Goal: Task Accomplishment & Management: Use online tool/utility

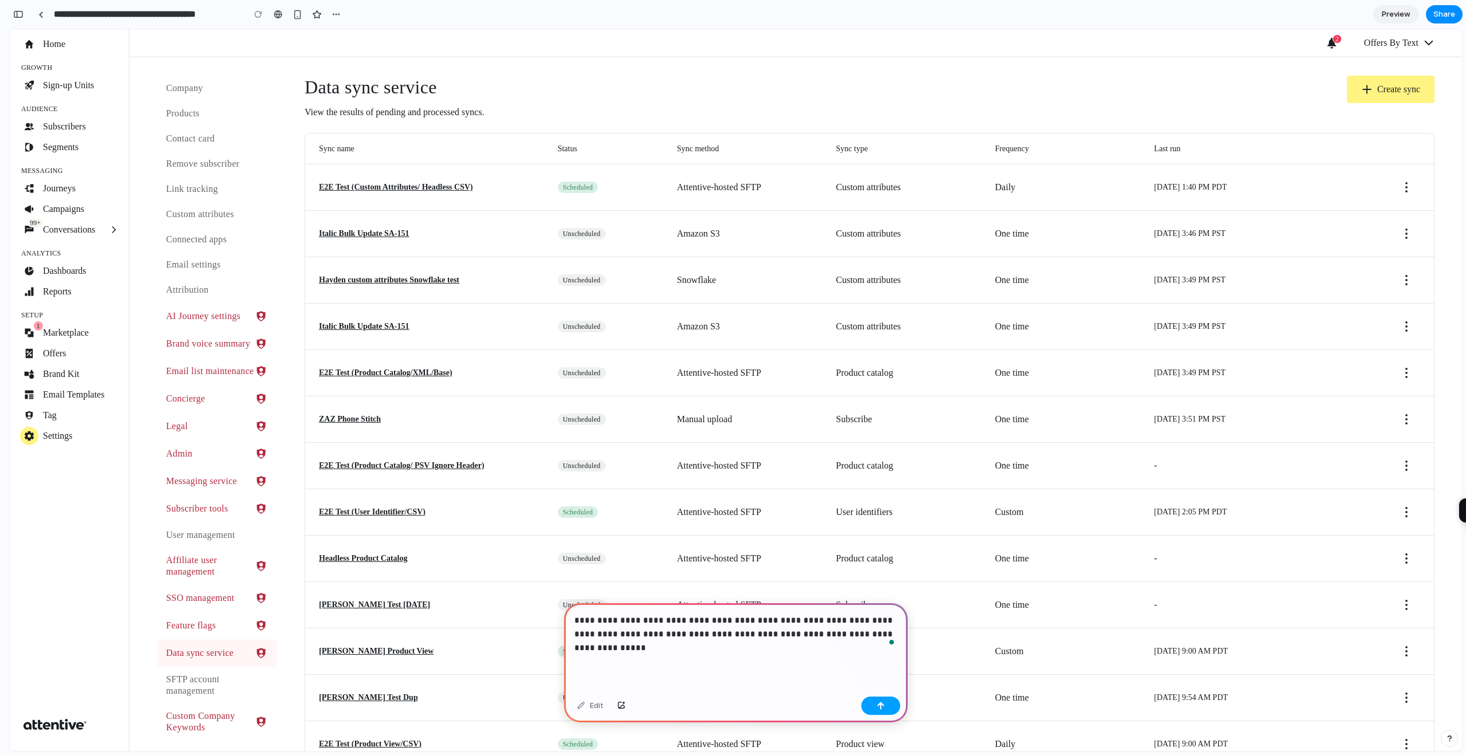
click at [877, 706] on div "button" at bounding box center [880, 705] width 8 height 8
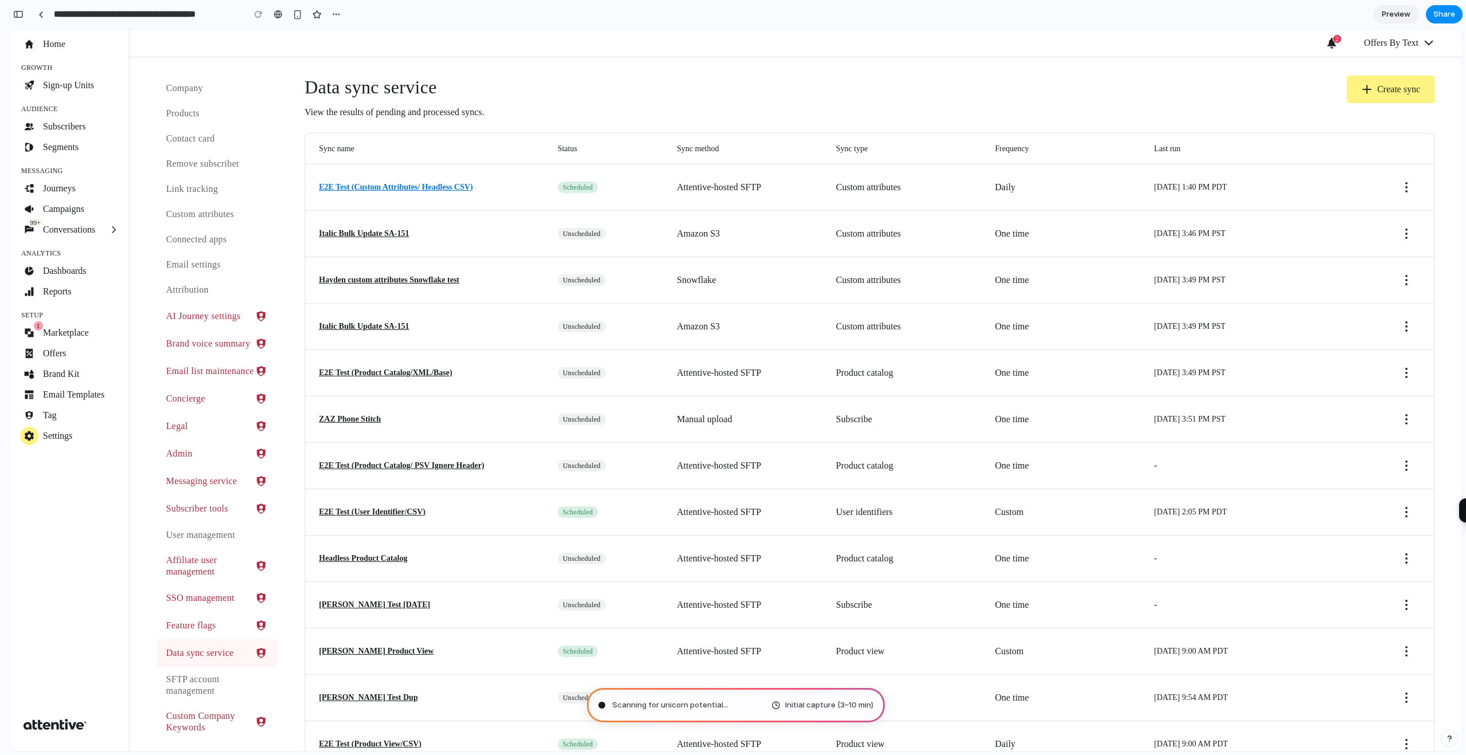
click at [424, 186] on link "E2E Test (Custom Attributes/ Headless CSV)" at bounding box center [396, 186] width 154 height 11
type input "**********"
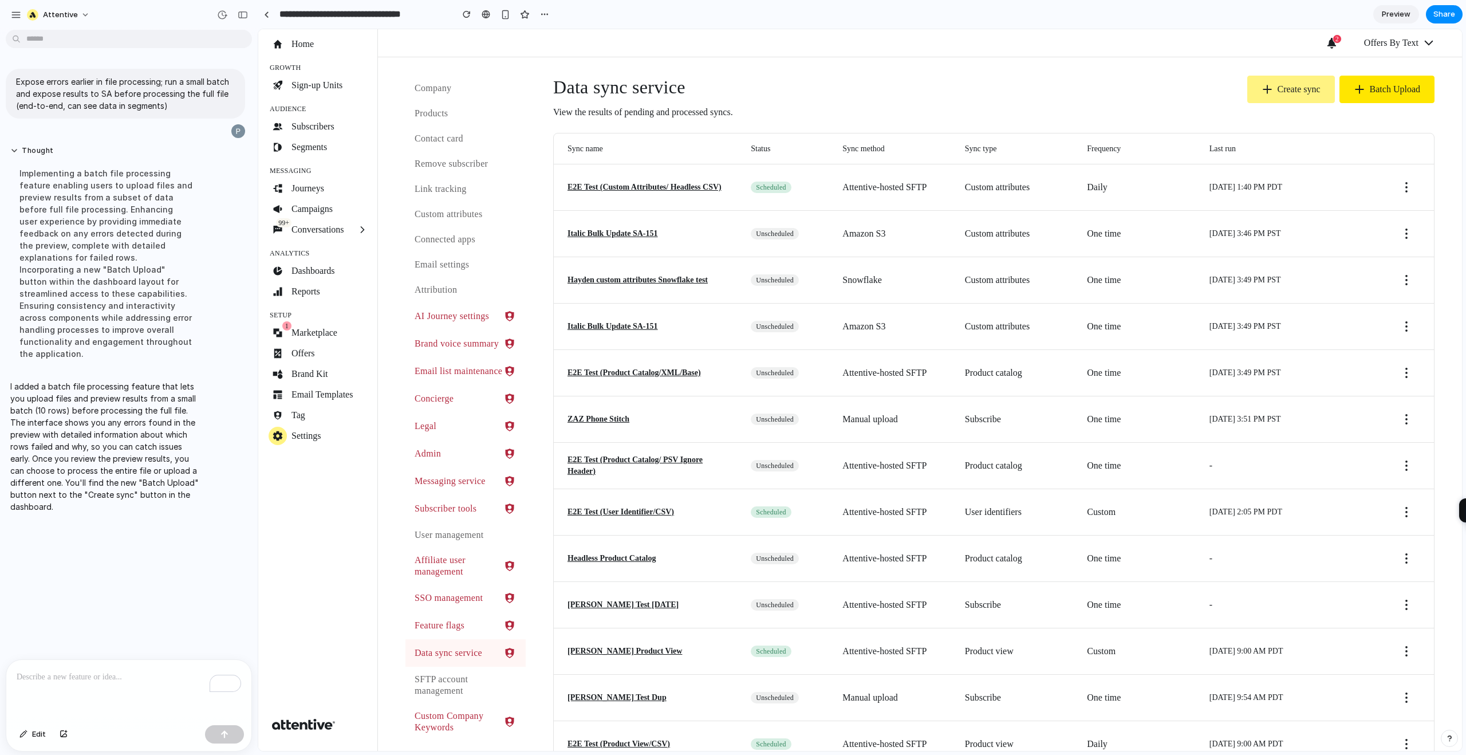
click at [1396, 80] on button "Batch Upload" at bounding box center [1386, 89] width 95 height 27
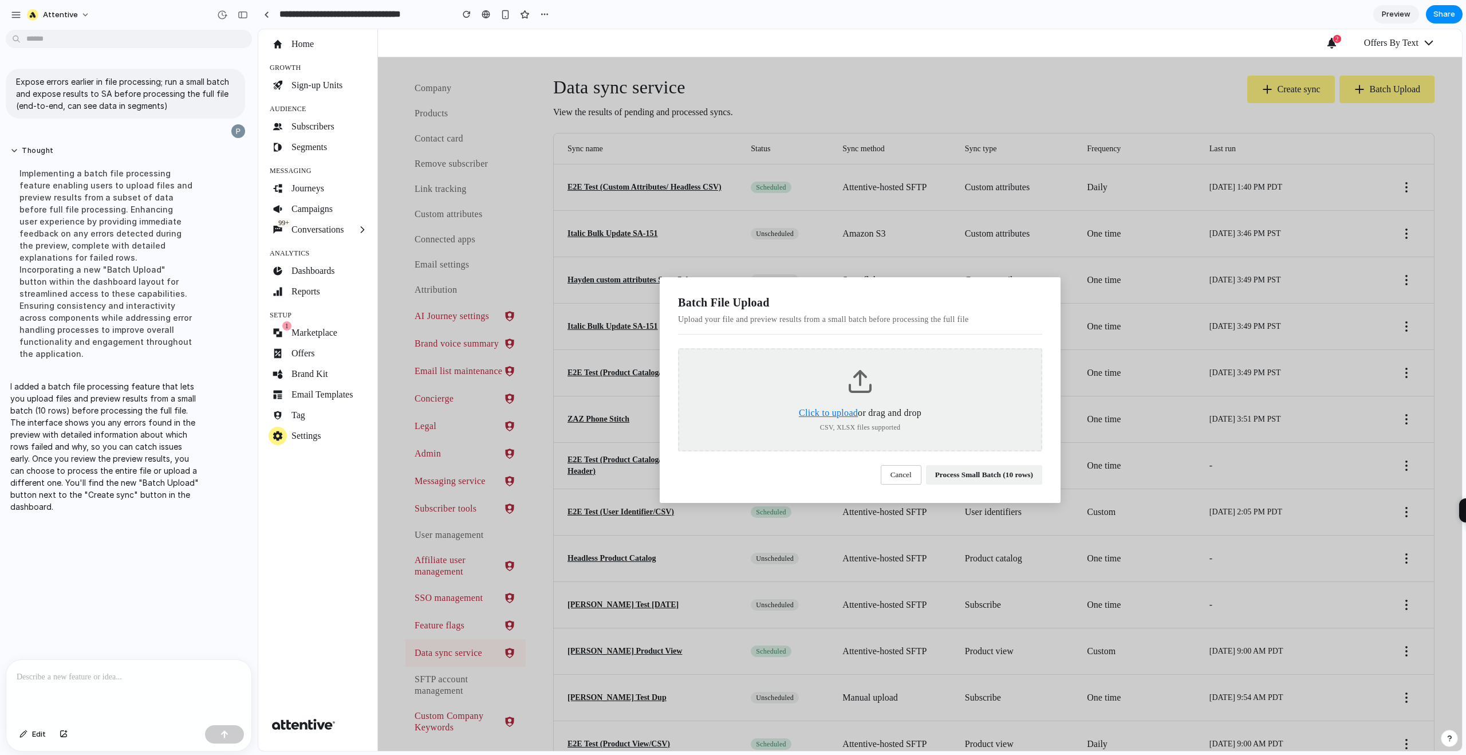
click at [835, 412] on span "Click to upload" at bounding box center [828, 413] width 59 height 10
click at [258, 29] on input "Click to upload or drag and drop" at bounding box center [258, 29] width 0 height 0
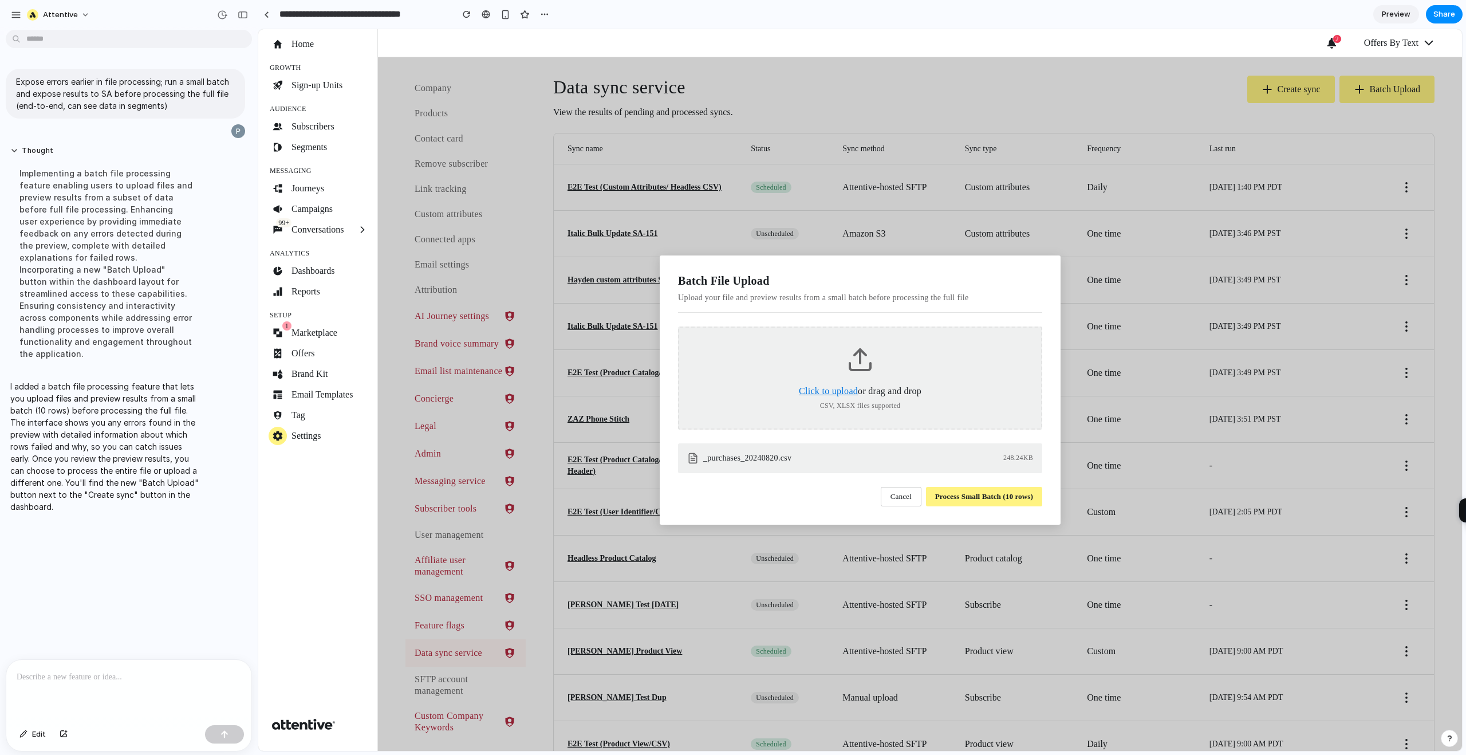
click at [969, 495] on button "Process Small Batch (10 rows)" at bounding box center [984, 496] width 116 height 19
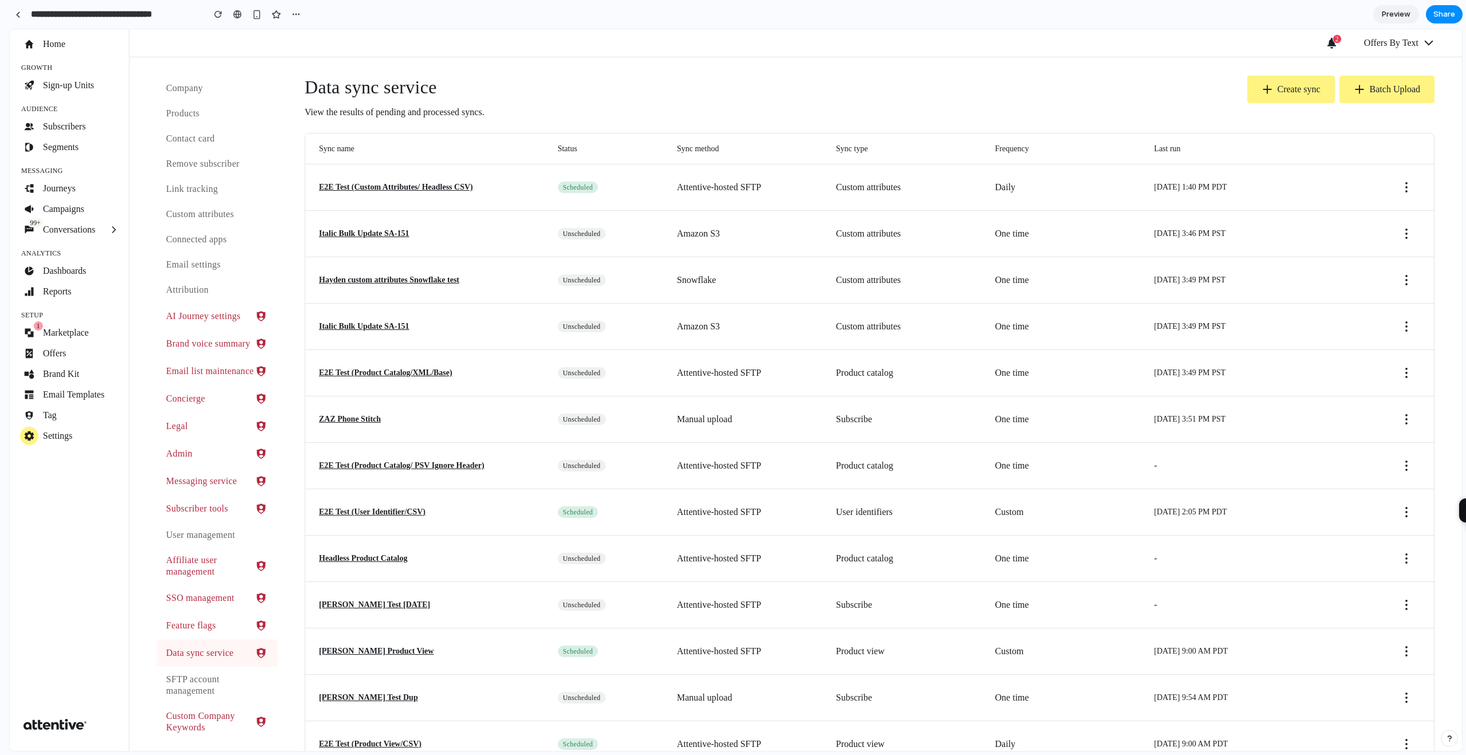
drag, startPoint x: 256, startPoint y: 486, endPoint x: 0, endPoint y: 493, distance: 256.6
click at [1071, 86] on div "Data sync service View the results of pending and processed syncs. Create sync …" at bounding box center [870, 98] width 1130 height 44
click at [1381, 78] on button "Batch Upload" at bounding box center [1386, 89] width 95 height 27
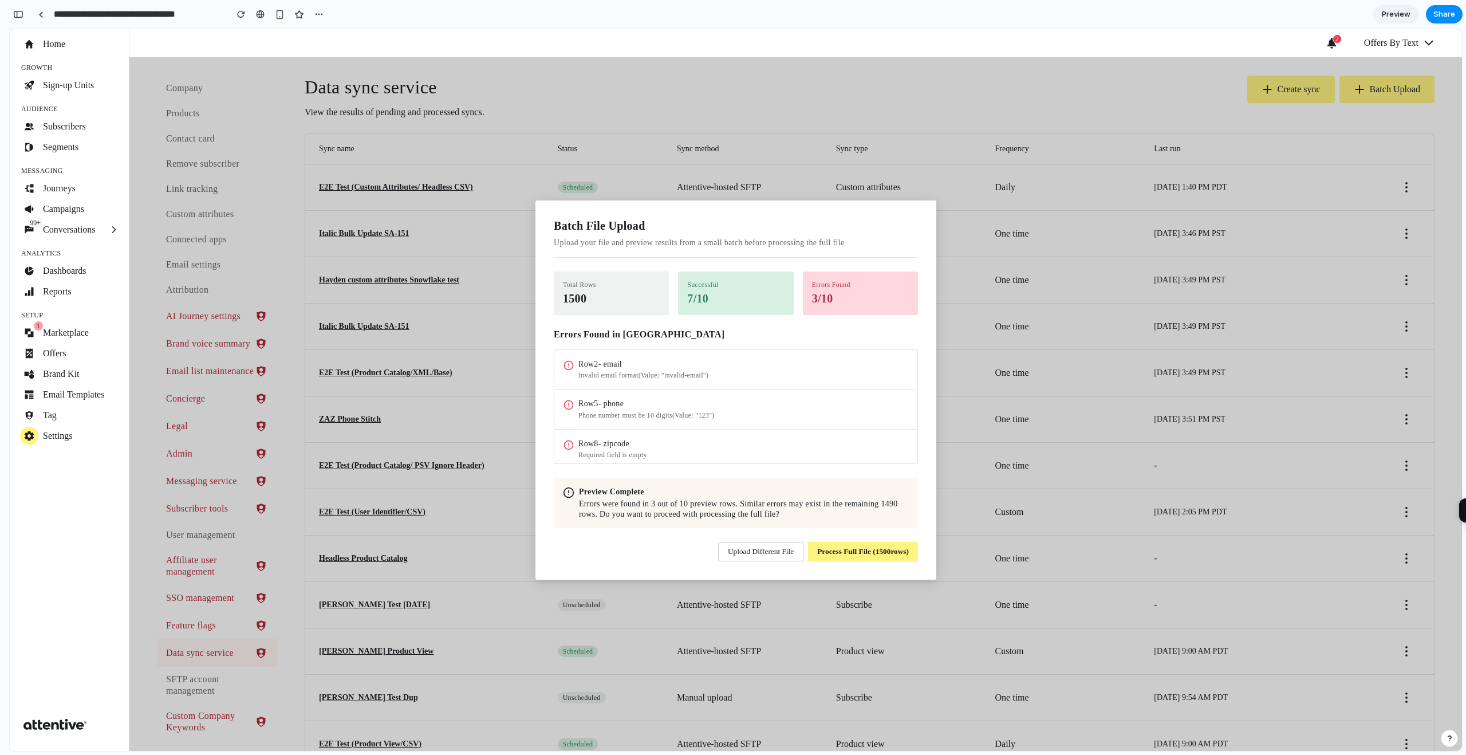
click at [570, 491] on icon at bounding box center [568, 492] width 11 height 11
click at [833, 553] on button "Process Full File ( 1500 rows)" at bounding box center [863, 551] width 110 height 19
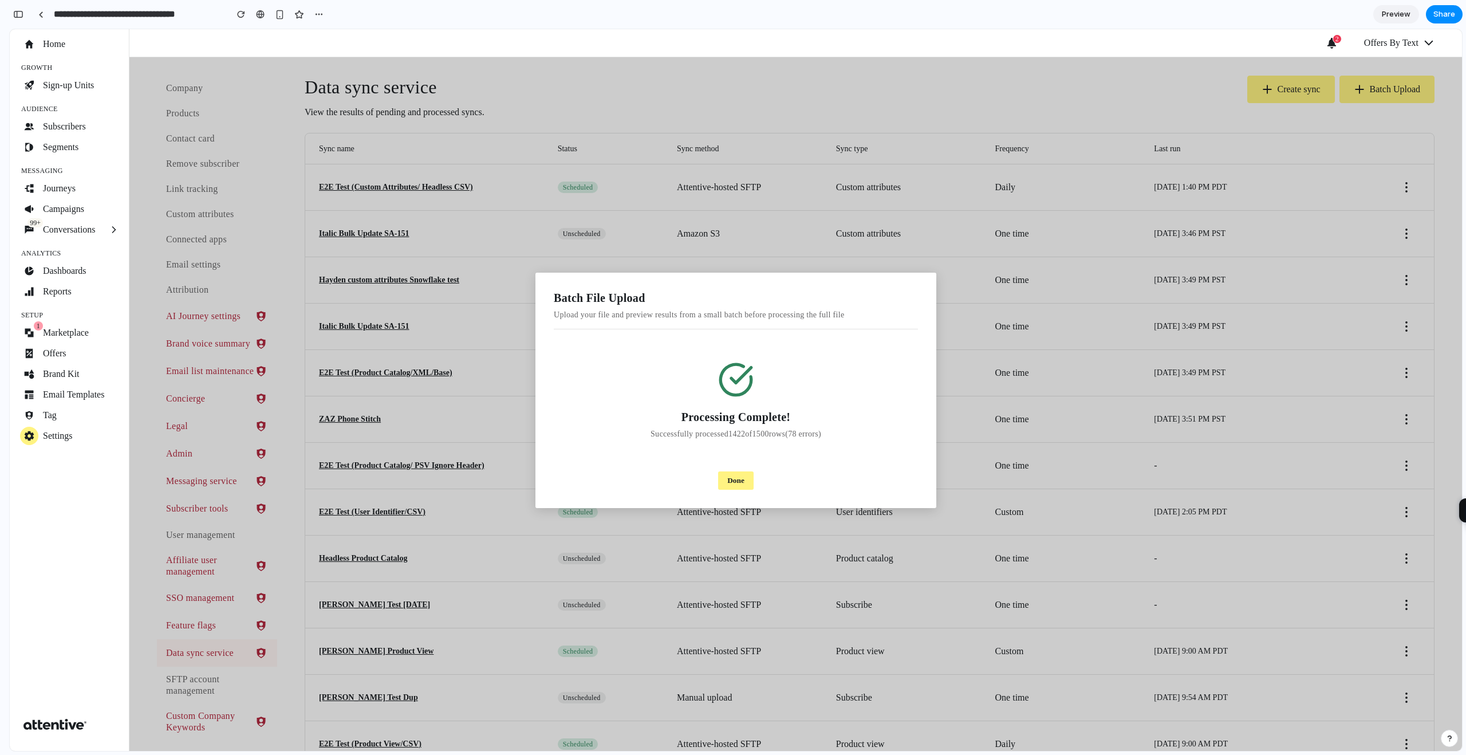
click at [737, 480] on button "Done" at bounding box center [735, 480] width 35 height 18
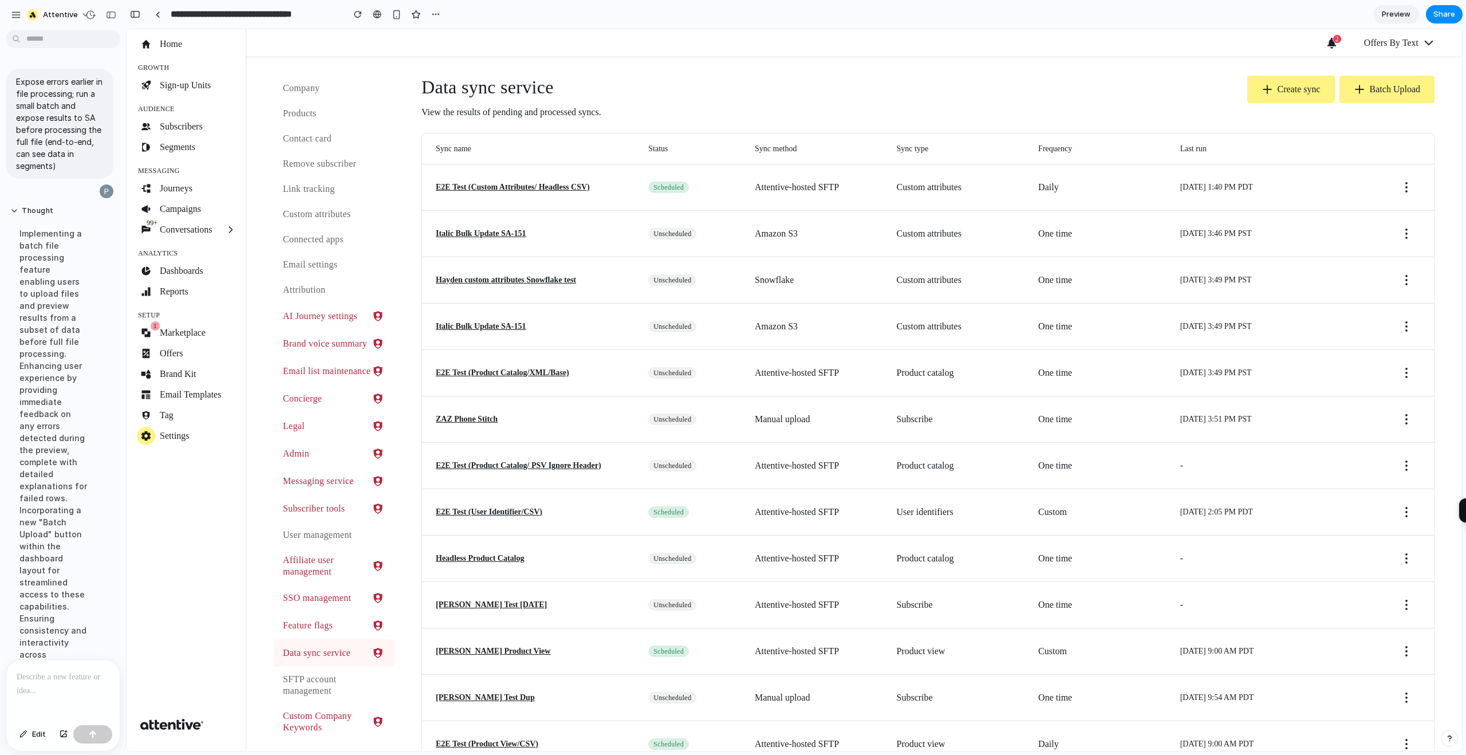
click at [58, 686] on div "To enrich screen reader interactions, please activate Accessibility in Grammarl…" at bounding box center [62, 689] width 113 height 61
click at [84, 692] on div "**********" at bounding box center [62, 683] width 113 height 74
click at [4, 594] on div at bounding box center [5, 377] width 10 height 755
click at [93, 684] on div "**********" at bounding box center [62, 635] width 113 height 171
click at [61, 734] on div "button" at bounding box center [64, 733] width 8 height 7
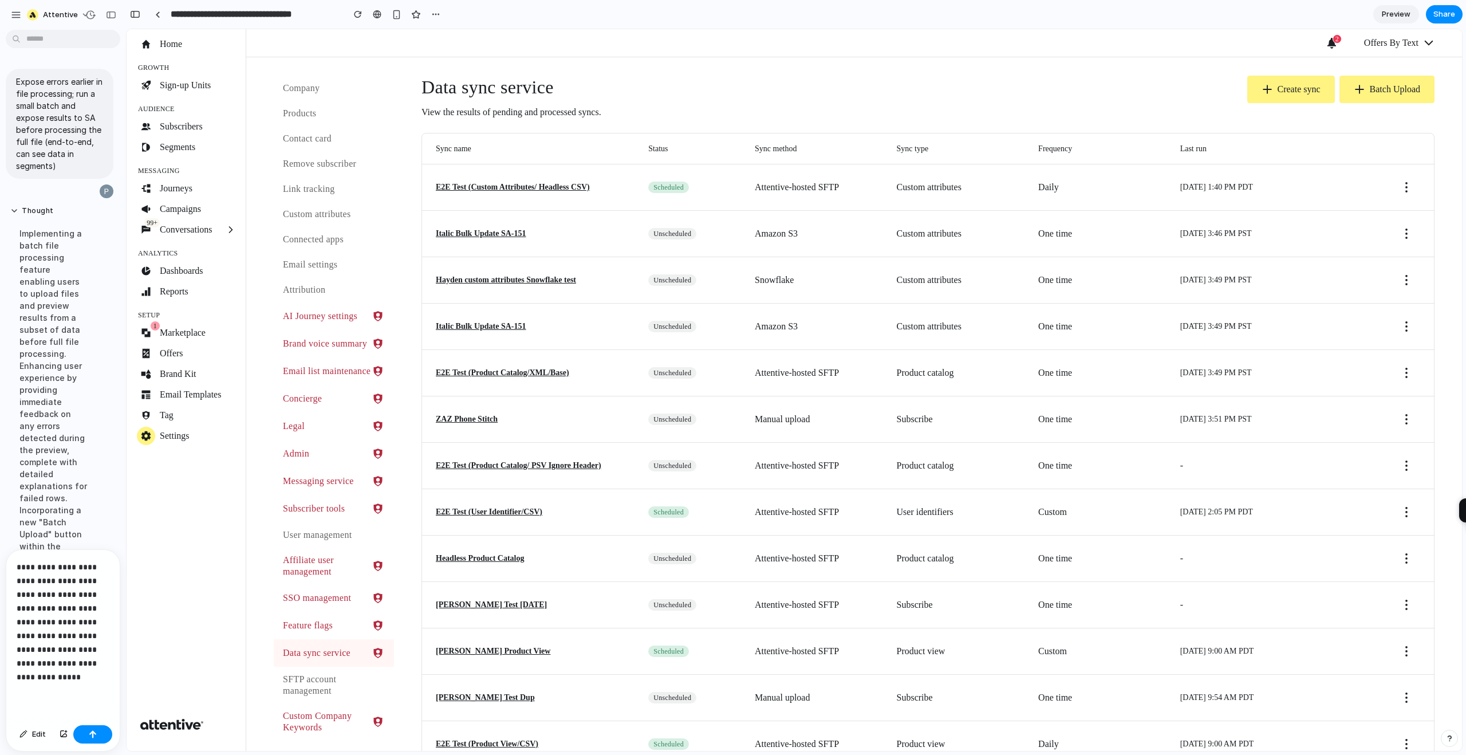
click at [0, 237] on div at bounding box center [5, 377] width 10 height 755
click at [65, 251] on div "Implementing a batch file processing feature enabling users to upload files and…" at bounding box center [53, 509] width 86 height 579
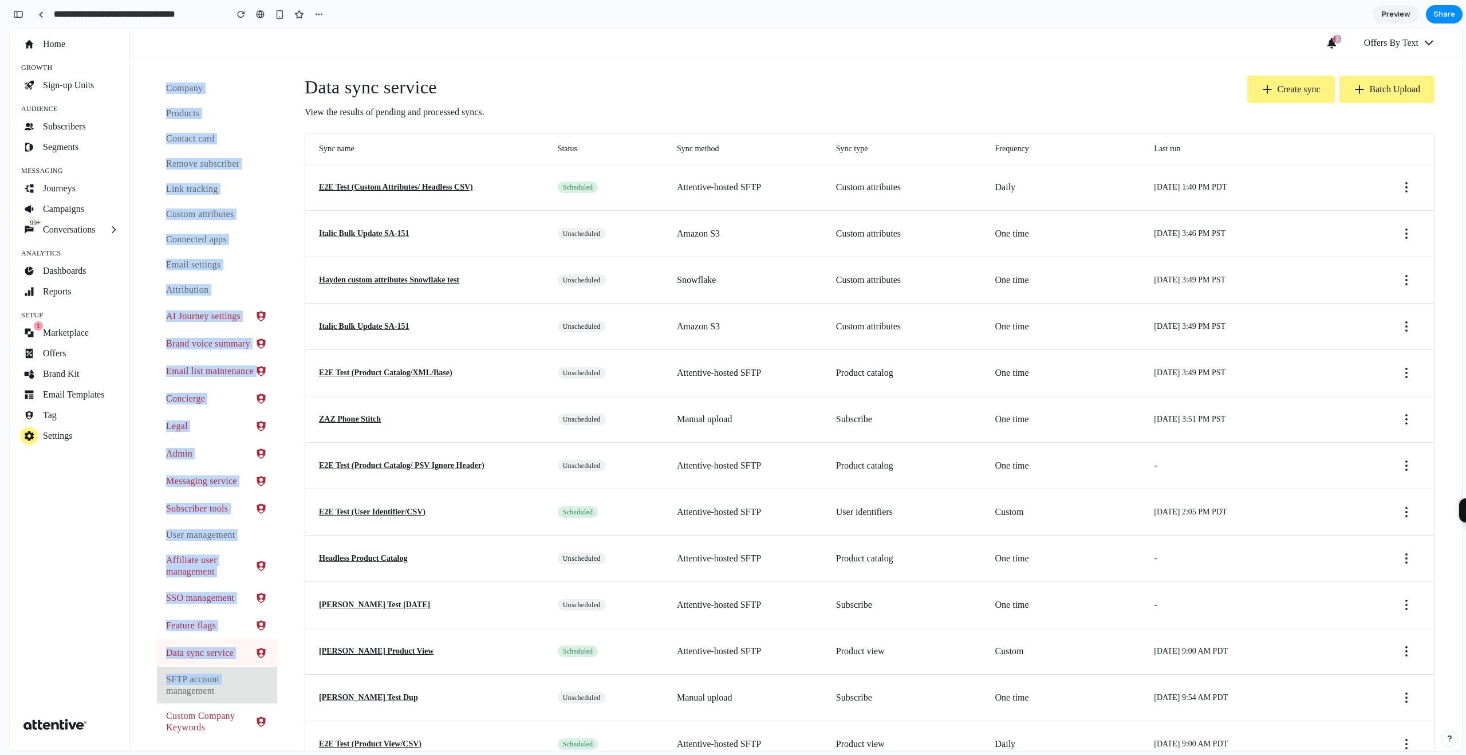
drag, startPoint x: 127, startPoint y: 726, endPoint x: 166, endPoint y: 692, distance: 52.0
click at [166, 692] on div "Home Growth Sign-up Units Audience Subscribers Segments Messaging Journeys Camp…" at bounding box center [736, 389] width 1452 height 721
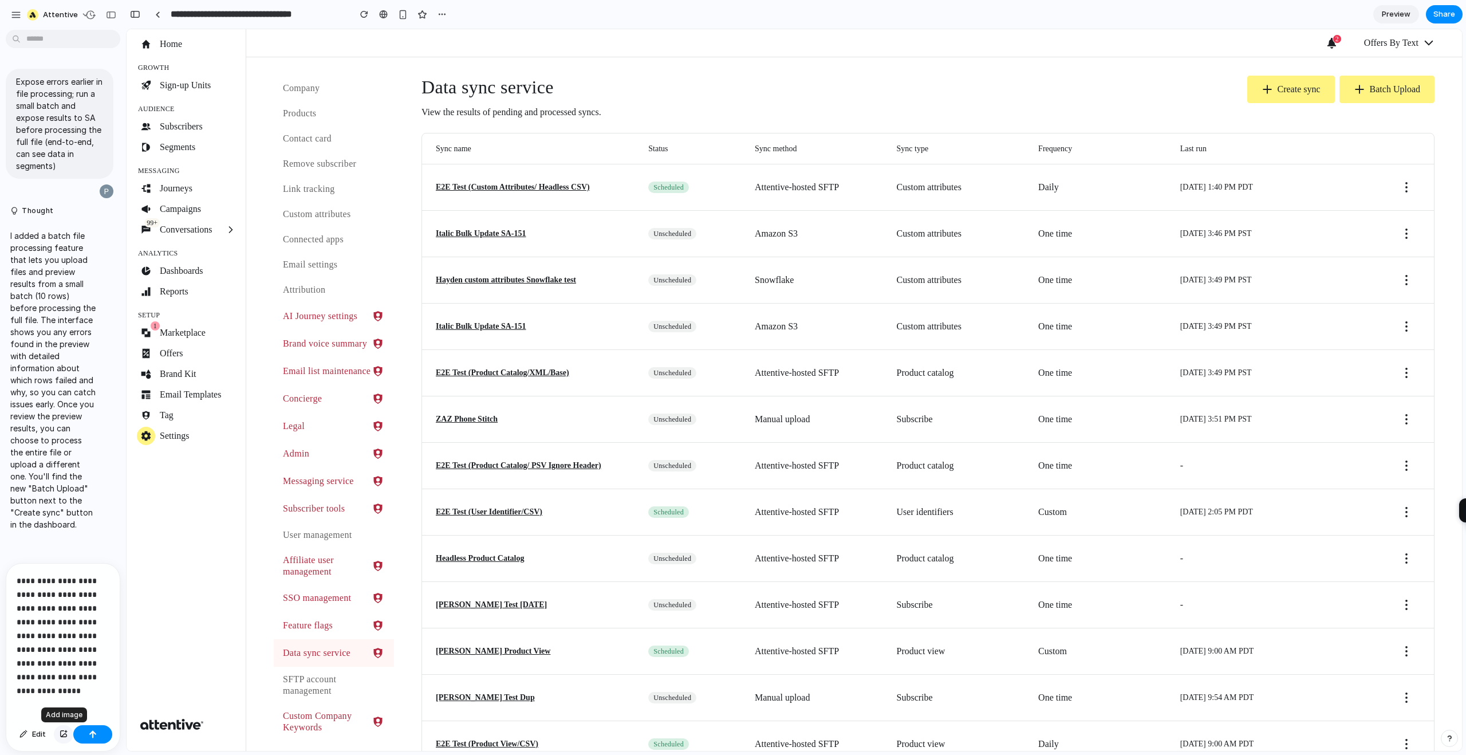
click at [61, 733] on div "button" at bounding box center [64, 733] width 8 height 7
click at [77, 736] on button "button" at bounding box center [92, 734] width 39 height 18
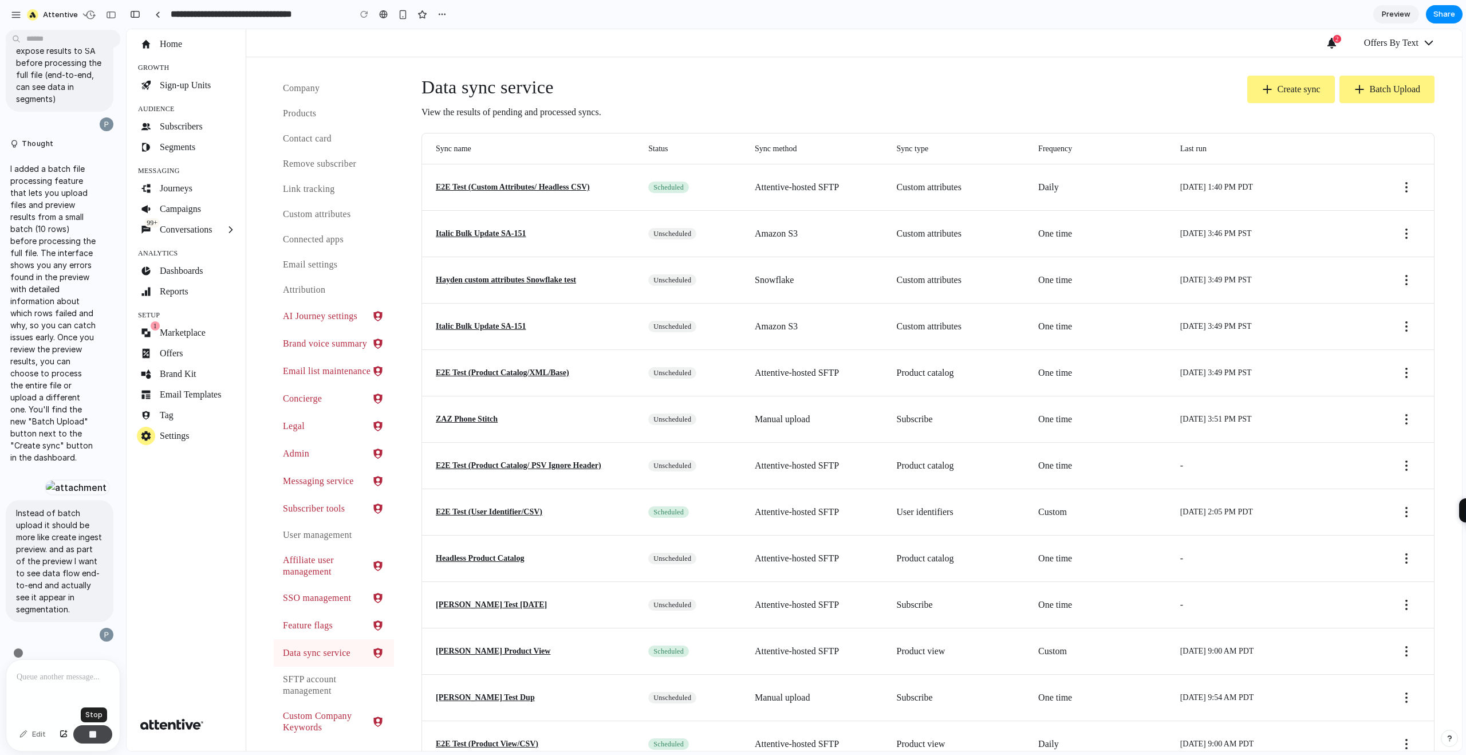
scroll to position [123, 0]
click at [13, 125] on button "Thought" at bounding box center [53, 130] width 86 height 10
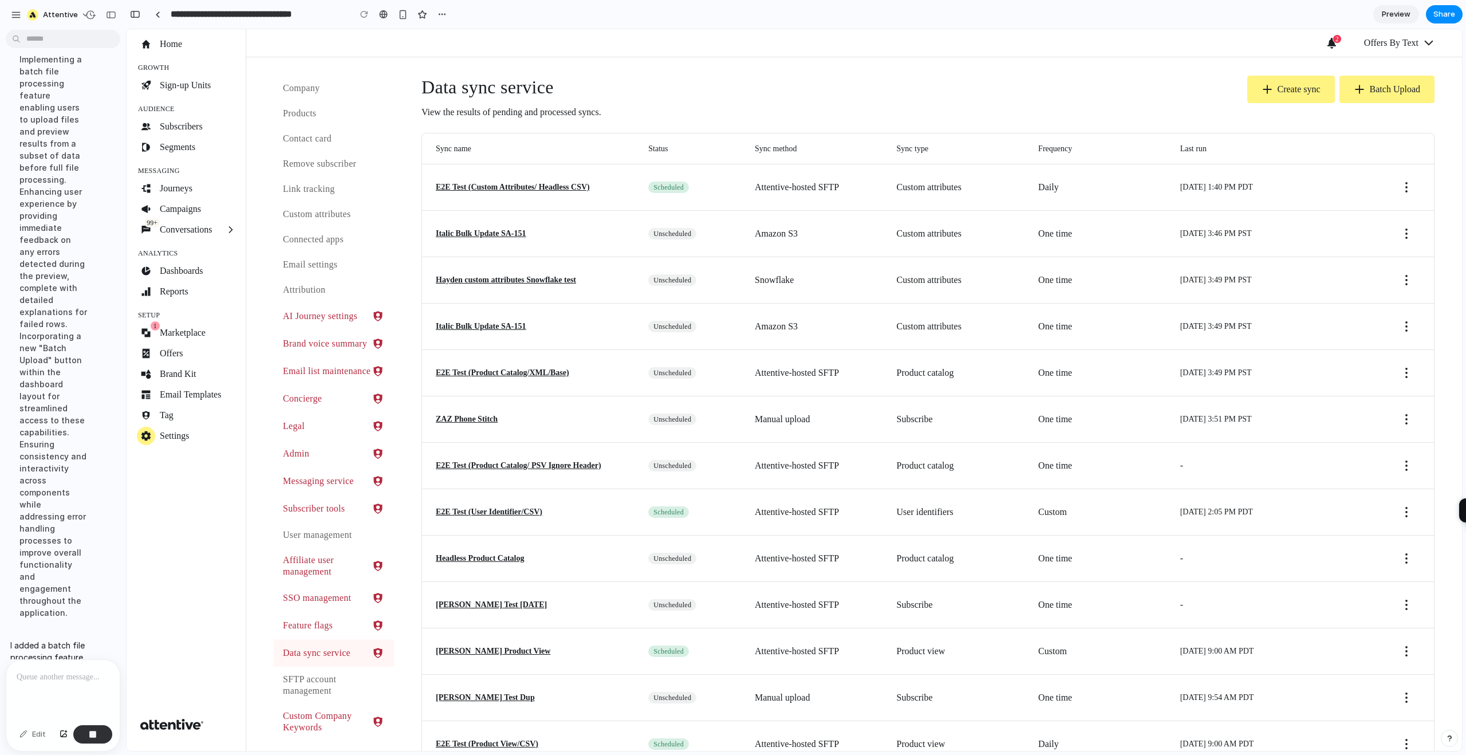
click at [13, 85] on div "Implementing a batch file processing feature enabling users to upload files and…" at bounding box center [53, 335] width 86 height 579
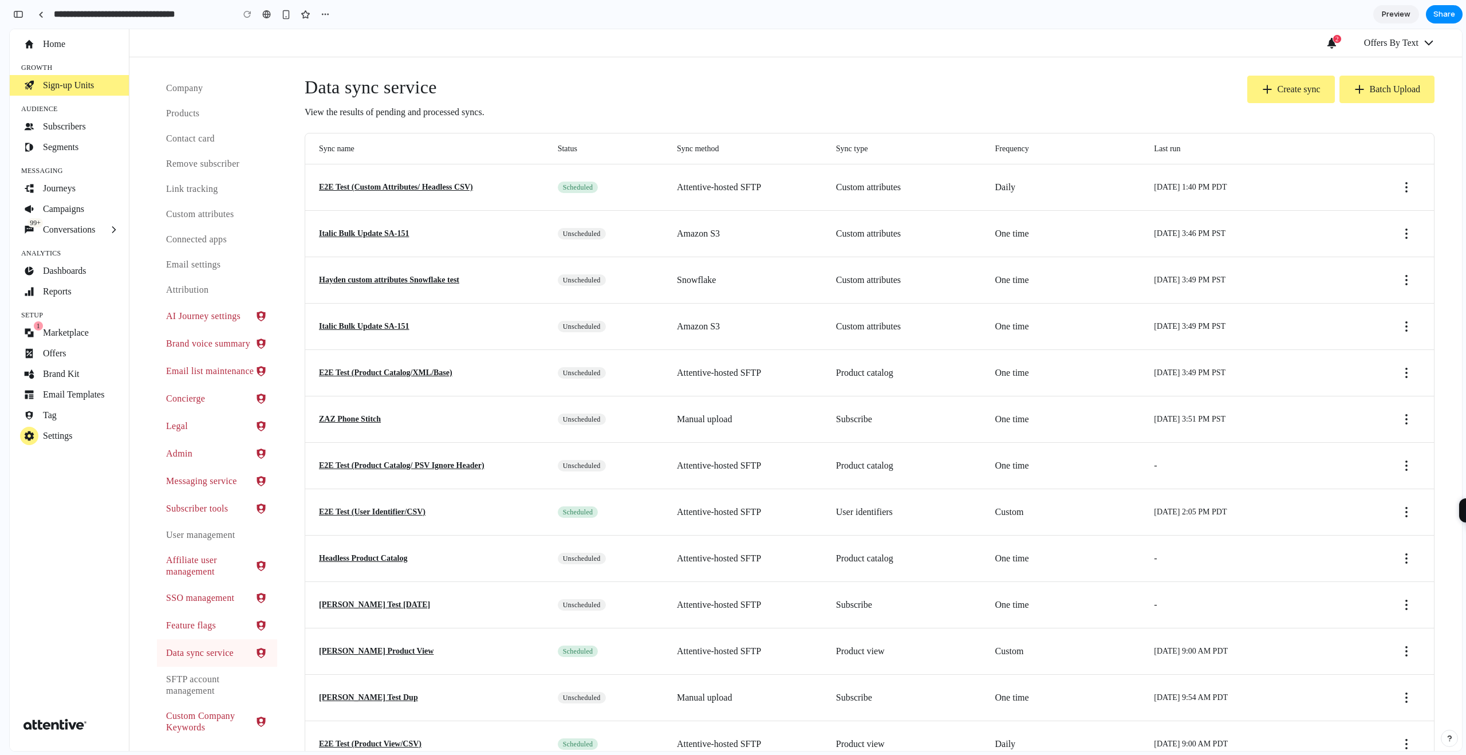
click at [124, 75] on link "Sign-up Units" at bounding box center [69, 85] width 119 height 21
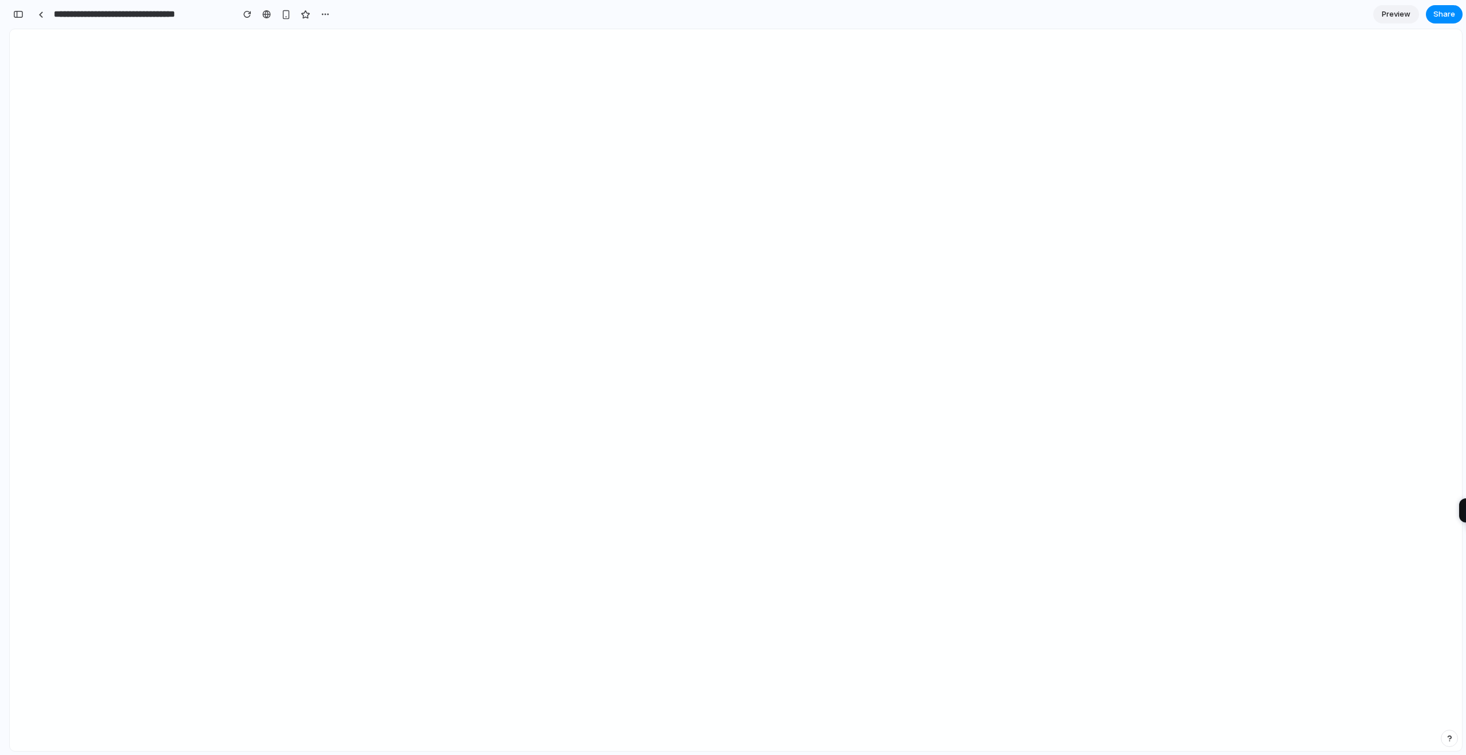
scroll to position [0, 0]
